Goal: Navigation & Orientation: Find specific page/section

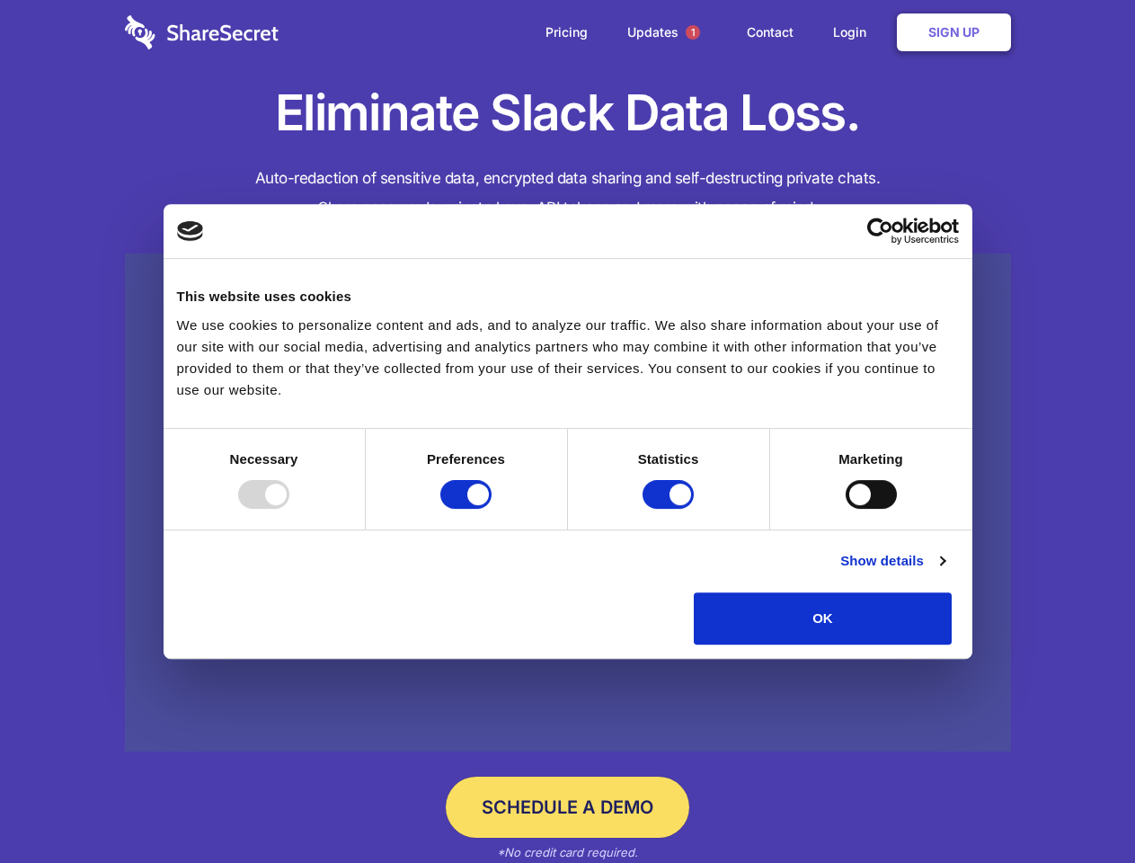
click at [289, 509] on div at bounding box center [263, 494] width 51 height 29
click at [491, 509] on input "Preferences" at bounding box center [465, 494] width 51 height 29
checkbox input "false"
click at [670, 509] on input "Statistics" at bounding box center [667, 494] width 51 height 29
checkbox input "false"
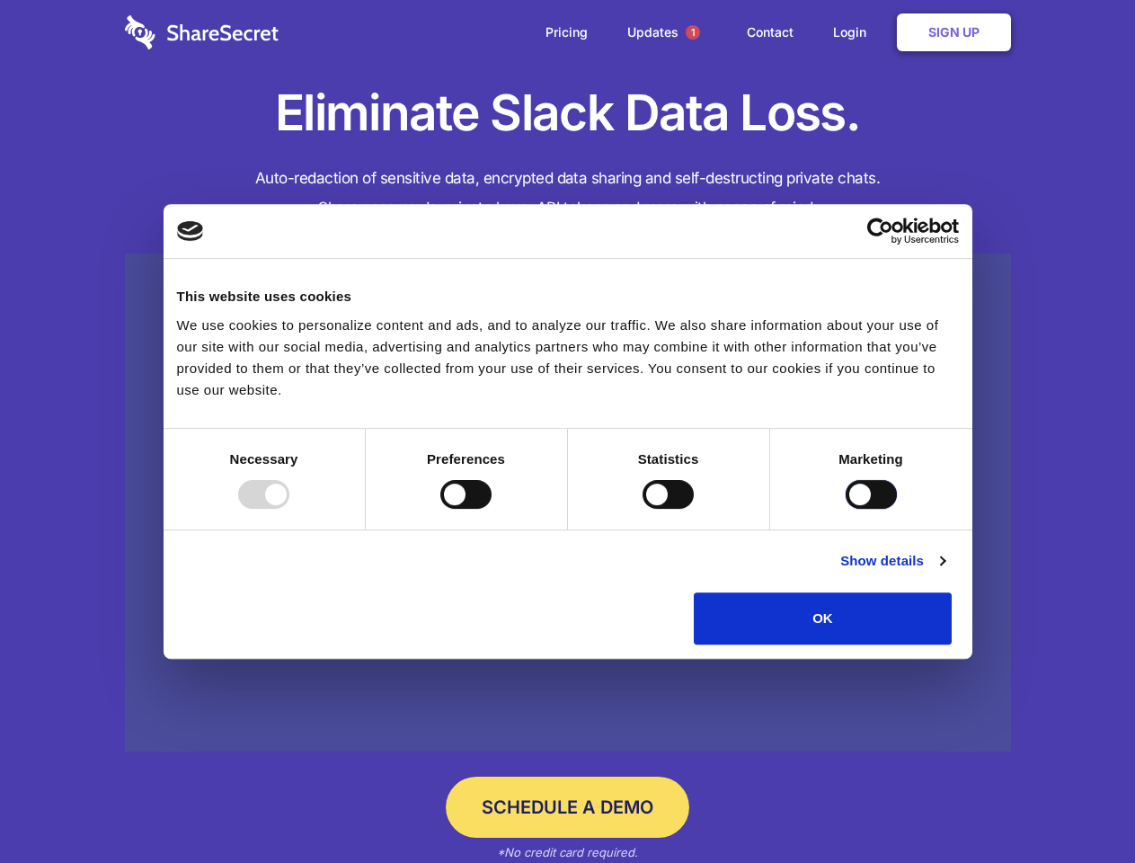
click at [846, 509] on input "Marketing" at bounding box center [871, 494] width 51 height 29
checkbox input "true"
click at [944, 571] on link "Show details" at bounding box center [892, 561] width 104 height 22
click at [0, 0] on li "Necessary 7 Necessary cookies help make a website usable by enabling basic func…" at bounding box center [0, 0] width 0 height 0
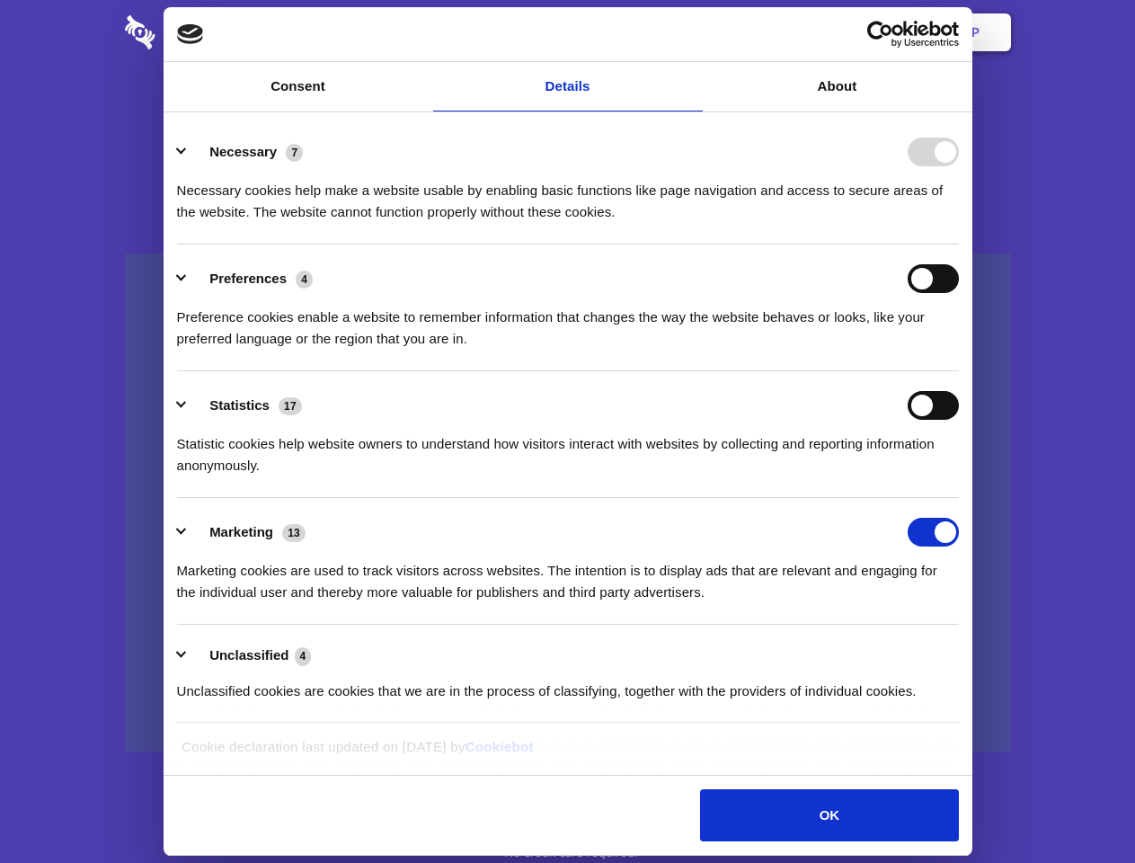
click at [692, 32] on span "1" at bounding box center [693, 32] width 14 height 14
